Goal: Task Accomplishment & Management: Manage account settings

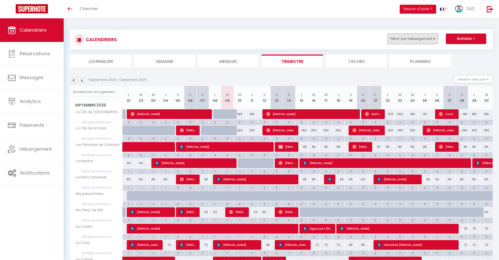
click at [414, 42] on button "Filtrer par hébergement" at bounding box center [412, 39] width 50 height 10
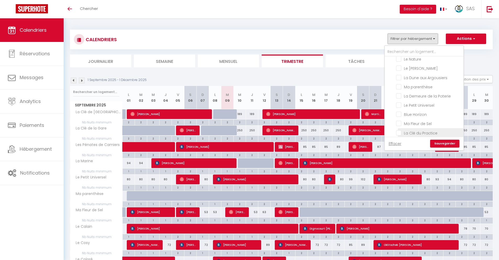
scroll to position [62, 0]
click at [398, 99] on input "La Demeure de la Poterie" at bounding box center [428, 99] width 65 height 5
checkbox input "true"
checkbox input "false"
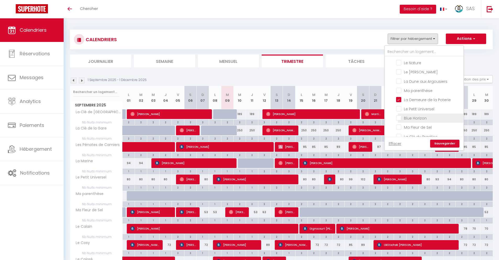
checkbox input "false"
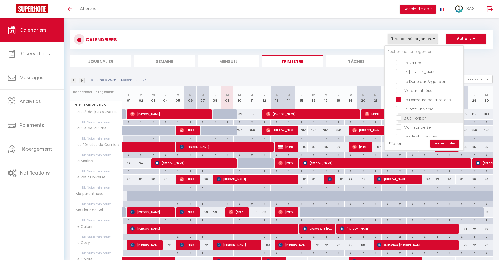
checkbox input "false"
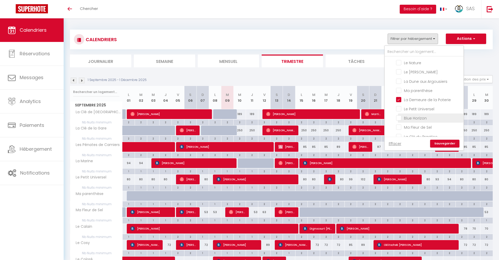
checkbox input "false"
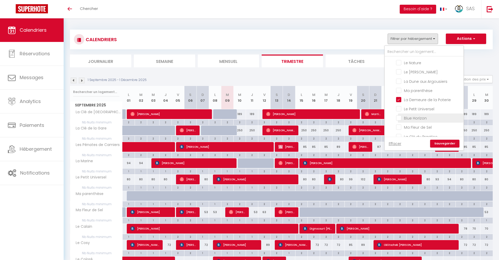
checkbox input "false"
click at [442, 144] on link "Sauvegarder" at bounding box center [444, 144] width 29 height 8
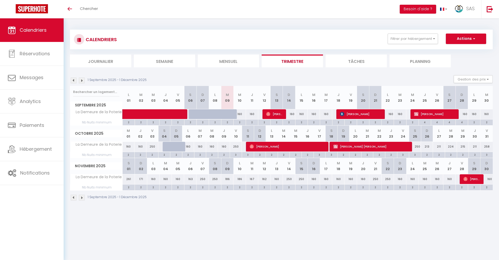
click at [75, 80] on img at bounding box center [74, 80] width 6 height 6
select select
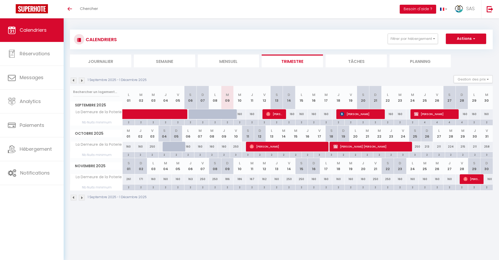
select select
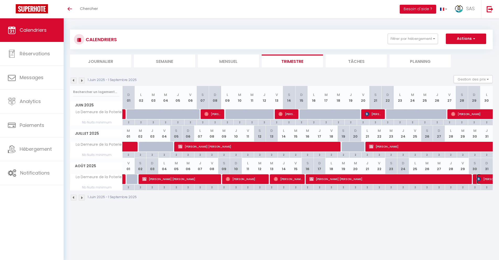
select select "OK"
select select "0"
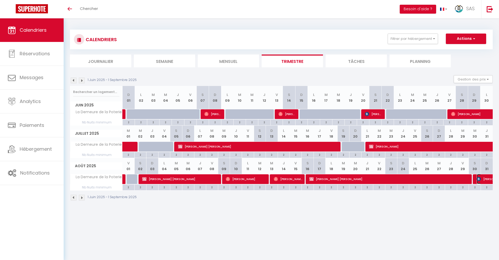
select select "1"
select select
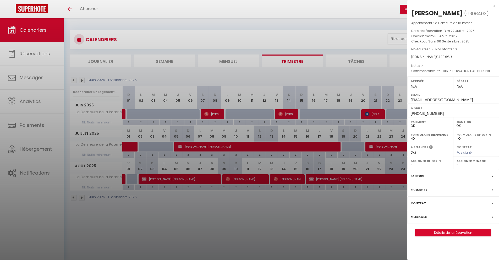
click at [494, 7] on div "x" at bounding box center [451, 6] width 88 height 6
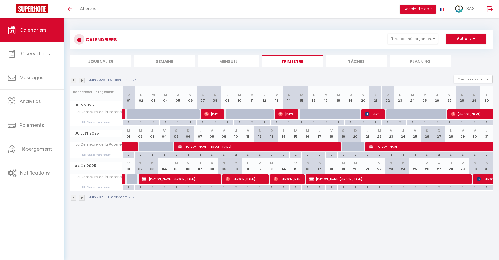
click at [82, 81] on img at bounding box center [82, 80] width 6 height 6
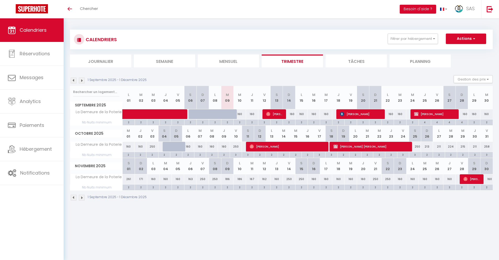
click at [83, 81] on img at bounding box center [82, 80] width 6 height 6
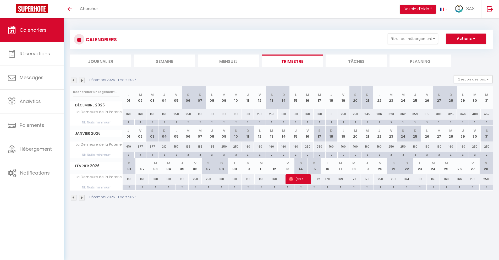
click at [75, 81] on img at bounding box center [74, 80] width 6 height 6
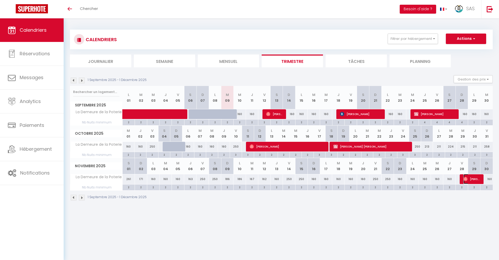
click at [476, 178] on span "[PERSON_NAME]" at bounding box center [471, 179] width 16 height 10
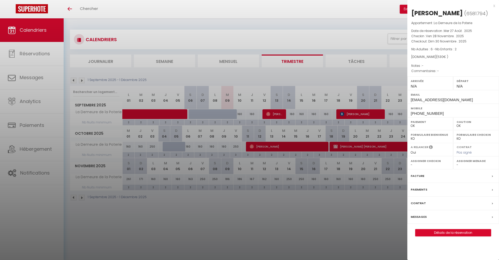
click at [494, 6] on div "x" at bounding box center [451, 6] width 88 height 6
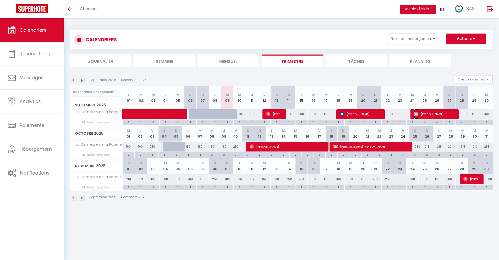
click at [431, 115] on span "[PERSON_NAME]" at bounding box center [434, 114] width 41 height 10
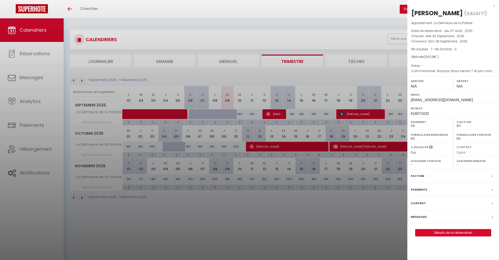
click at [493, 5] on div "x" at bounding box center [451, 6] width 88 height 6
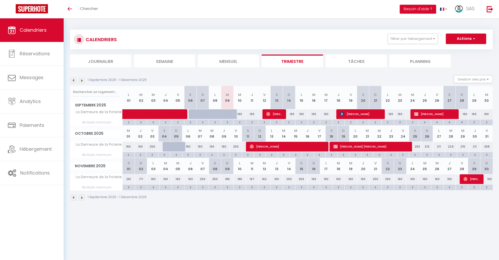
click at [315, 30] on div "CALENDRIERS Filtrer par hébergement Tous L'Universel Le Cosy La Clé Anglaise Le…" at bounding box center [281, 40] width 422 height 20
click at [203, 225] on body "🟢 Des questions ou besoin d'assistance pour la migration AirBnB? Connectez-vous…" at bounding box center [249, 148] width 499 height 260
click at [276, 117] on span "[PERSON_NAME]" at bounding box center [274, 114] width 16 height 10
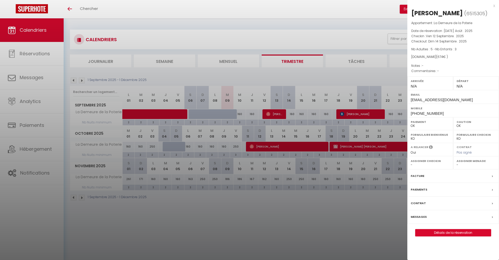
click at [493, 6] on div "x" at bounding box center [451, 6] width 88 height 6
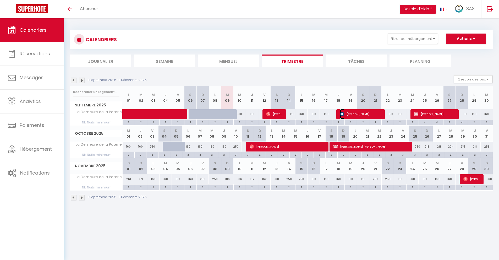
click at [346, 112] on span "[PERSON_NAME]" at bounding box center [360, 114] width 41 height 10
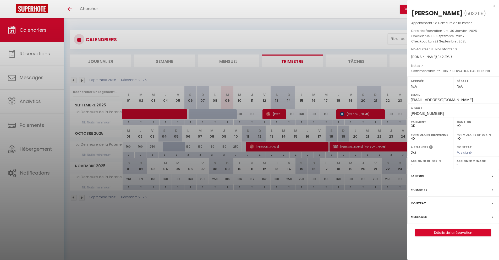
click at [494, 6] on div "x" at bounding box center [451, 6] width 88 height 6
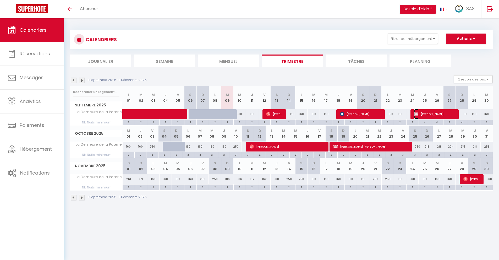
click at [428, 113] on span "[PERSON_NAME]" at bounding box center [434, 114] width 41 height 10
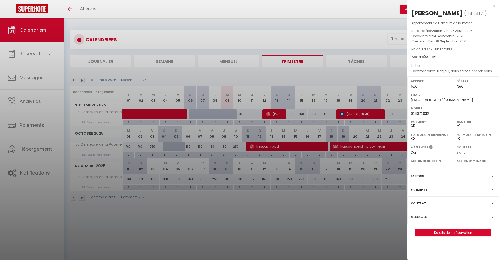
click at [493, 5] on div "x" at bounding box center [451, 6] width 88 height 6
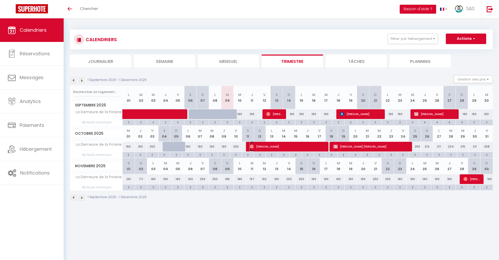
click at [266, 148] on span "[PERSON_NAME]" at bounding box center [288, 146] width 78 height 10
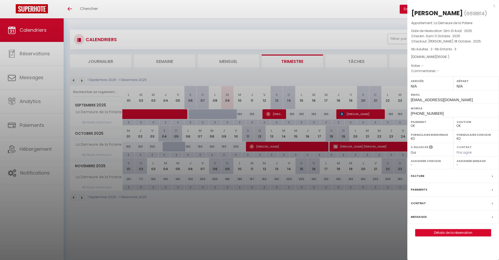
click at [493, 5] on div "x" at bounding box center [451, 6] width 88 height 6
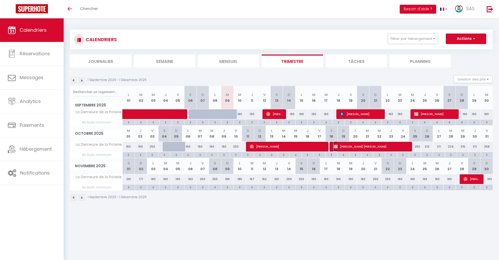
click at [379, 147] on span "[PERSON_NAME] [PERSON_NAME]" at bounding box center [372, 146] width 78 height 10
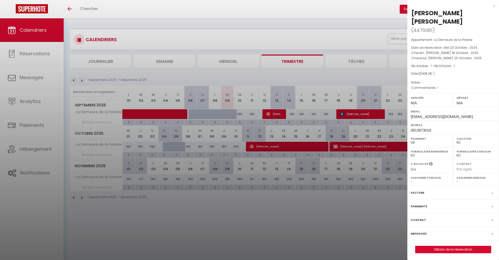
click at [494, 7] on div "x" at bounding box center [451, 6] width 88 height 6
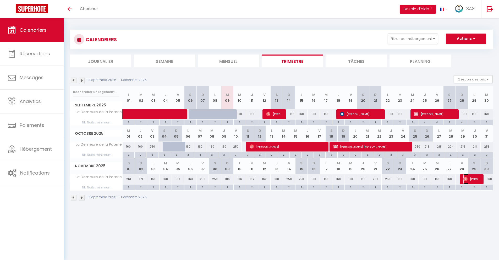
click at [468, 176] on span "[PERSON_NAME]" at bounding box center [471, 179] width 16 height 10
select select "OK"
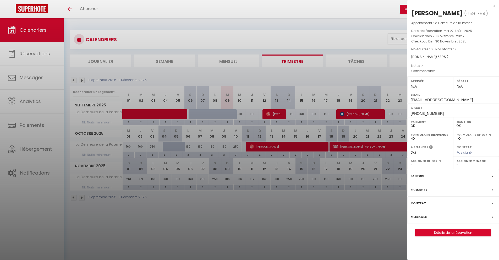
click at [493, 5] on div "x" at bounding box center [451, 6] width 88 height 6
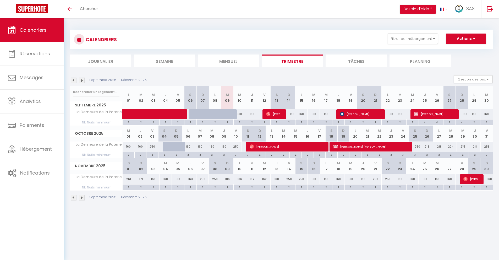
click at [82, 81] on img at bounding box center [82, 80] width 6 height 6
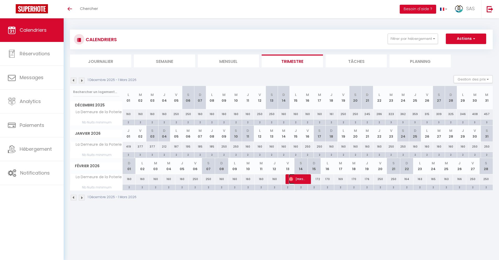
click at [295, 180] on span "[PERSON_NAME]" at bounding box center [297, 179] width 16 height 10
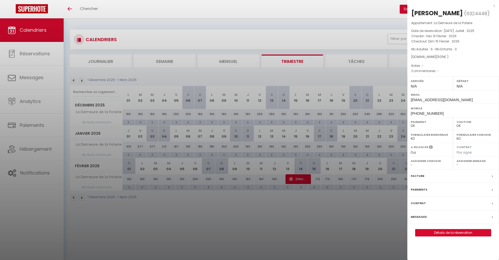
click at [493, 7] on div "x" at bounding box center [451, 6] width 88 height 6
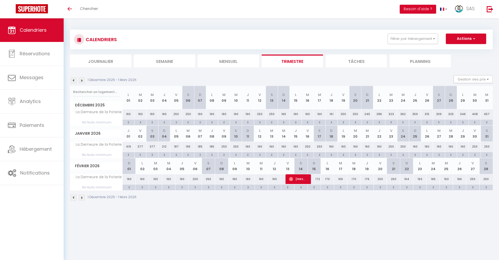
click at [84, 79] on img at bounding box center [82, 80] width 6 height 6
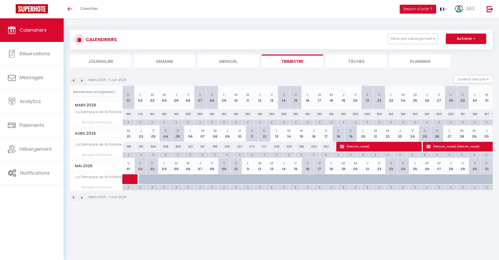
click at [73, 80] on img at bounding box center [74, 80] width 6 height 6
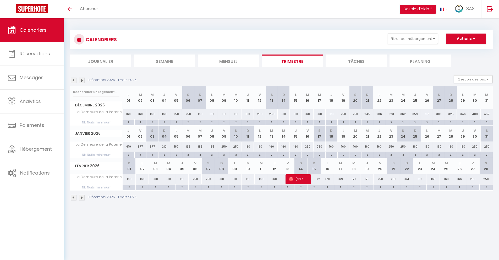
click at [73, 80] on img at bounding box center [74, 80] width 6 height 6
